Goal: Transaction & Acquisition: Purchase product/service

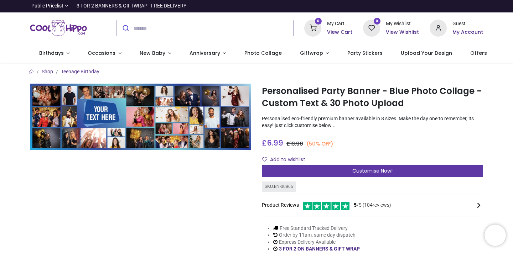
click at [400, 165] on div "Customise Now!" at bounding box center [372, 171] width 221 height 12
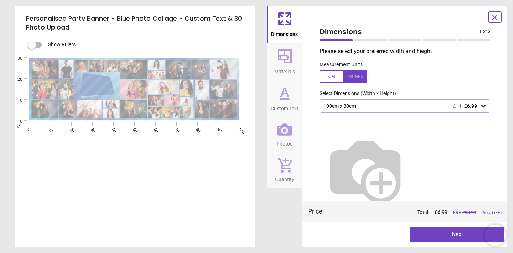
click at [405, 107] on div "100cm x 30cm £14 £6.99" at bounding box center [401, 106] width 157 height 6
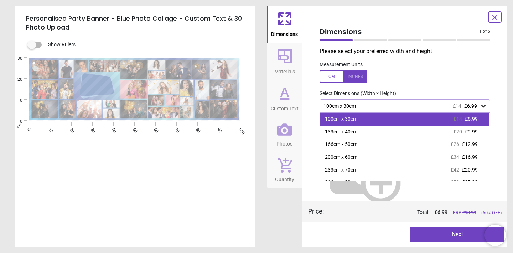
click at [405, 113] on div "100cm x 30cm £14 £6.99" at bounding box center [405, 119] width 170 height 13
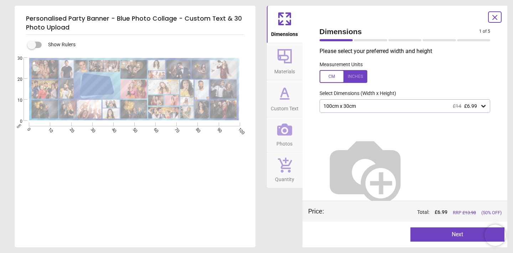
click at [278, 52] on icon at bounding box center [285, 56] width 14 height 14
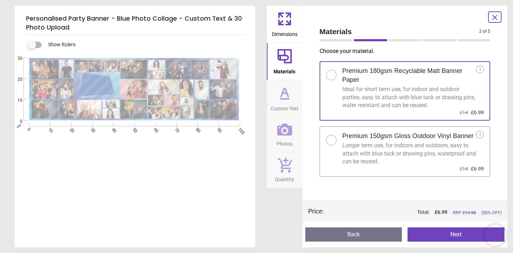
click at [280, 88] on icon at bounding box center [284, 93] width 17 height 17
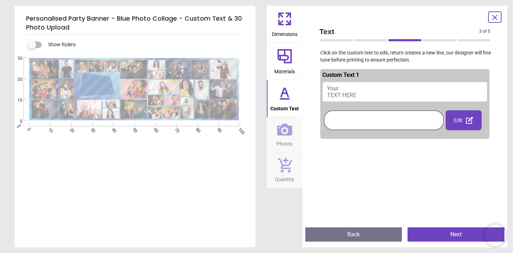
click at [298, 130] on button "Photos" at bounding box center [285, 135] width 36 height 35
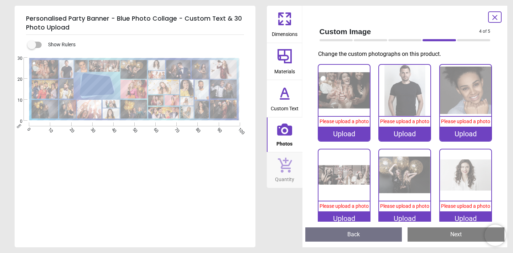
click at [349, 135] on div "Upload" at bounding box center [344, 134] width 51 height 14
click at [409, 124] on span "Please upload a photo" at bounding box center [404, 122] width 49 height 6
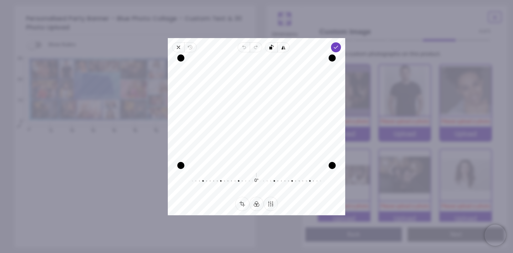
drag, startPoint x: 274, startPoint y: 118, endPoint x: 274, endPoint y: 151, distance: 33.5
click at [274, 151] on div "Recenter" at bounding box center [257, 112] width 166 height 108
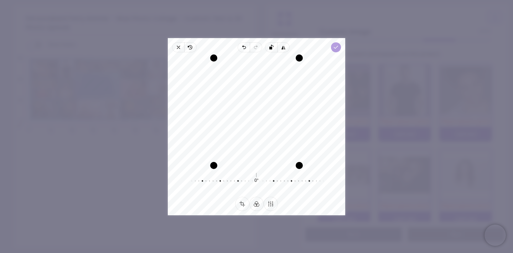
click at [338, 43] on span "Done" at bounding box center [336, 47] width 10 height 10
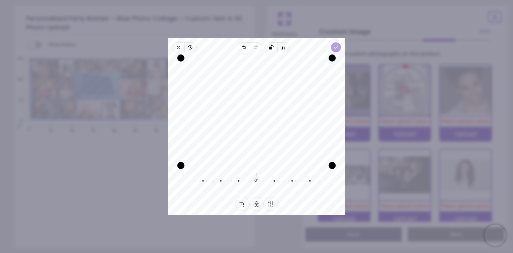
click at [337, 45] on icon "button" at bounding box center [336, 48] width 6 height 6
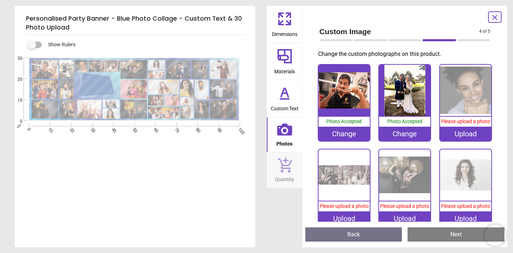
click at [458, 138] on div "Upload" at bounding box center [465, 134] width 51 height 14
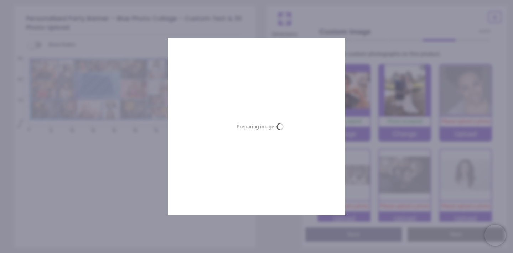
scroll to position [2, 0]
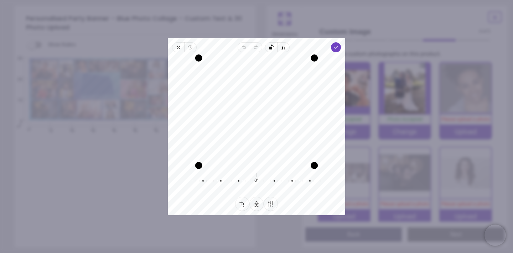
drag, startPoint x: 262, startPoint y: 114, endPoint x: 261, endPoint y: 126, distance: 12.8
click at [261, 126] on div "Recenter" at bounding box center [257, 112] width 166 height 108
click at [338, 47] on icon "button" at bounding box center [336, 48] width 6 height 6
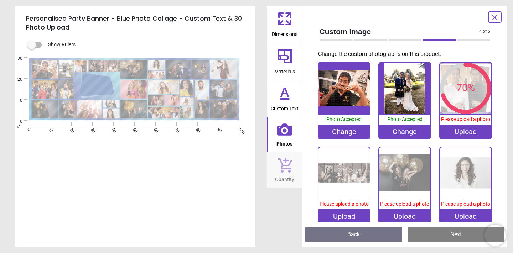
click at [349, 207] on span "Please upload a photo" at bounding box center [344, 204] width 49 height 6
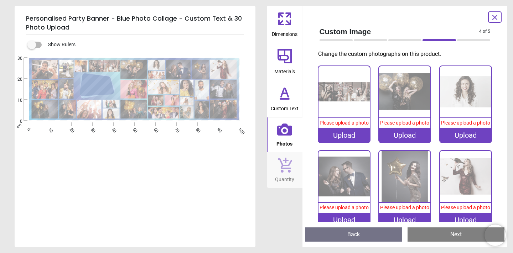
scroll to position [76, 0]
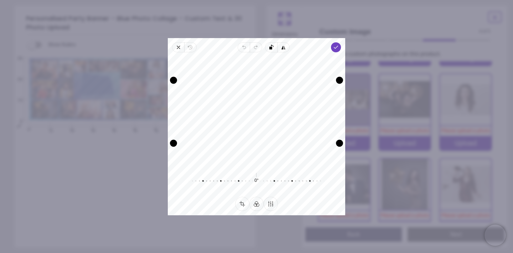
drag, startPoint x: 299, startPoint y: 124, endPoint x: 300, endPoint y: 129, distance: 5.4
click at [300, 129] on div "Recenter" at bounding box center [257, 112] width 166 height 108
click at [335, 46] on icon "button" at bounding box center [336, 48] width 6 height 6
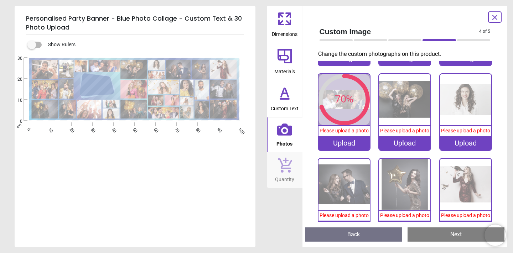
click at [397, 134] on span "Please upload a photo" at bounding box center [404, 131] width 49 height 6
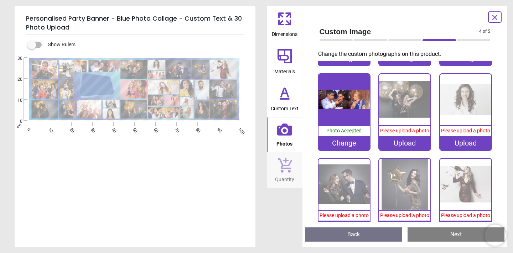
click at [468, 134] on span "Please upload a photo" at bounding box center [465, 131] width 49 height 6
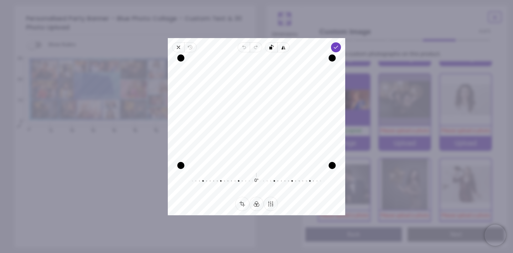
drag, startPoint x: 270, startPoint y: 131, endPoint x: 270, endPoint y: 136, distance: 5.0
click at [270, 136] on div "Recenter" at bounding box center [257, 112] width 166 height 108
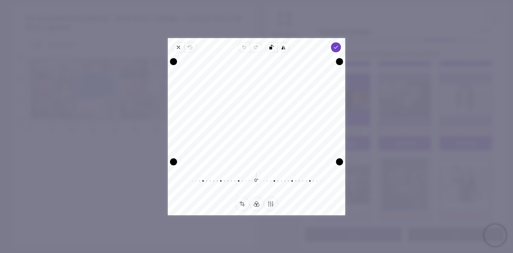
click at [284, 104] on div "Recenter" at bounding box center [257, 112] width 166 height 108
click at [334, 48] on icon "button" at bounding box center [336, 48] width 6 height 6
